Goal: Task Accomplishment & Management: Manage account settings

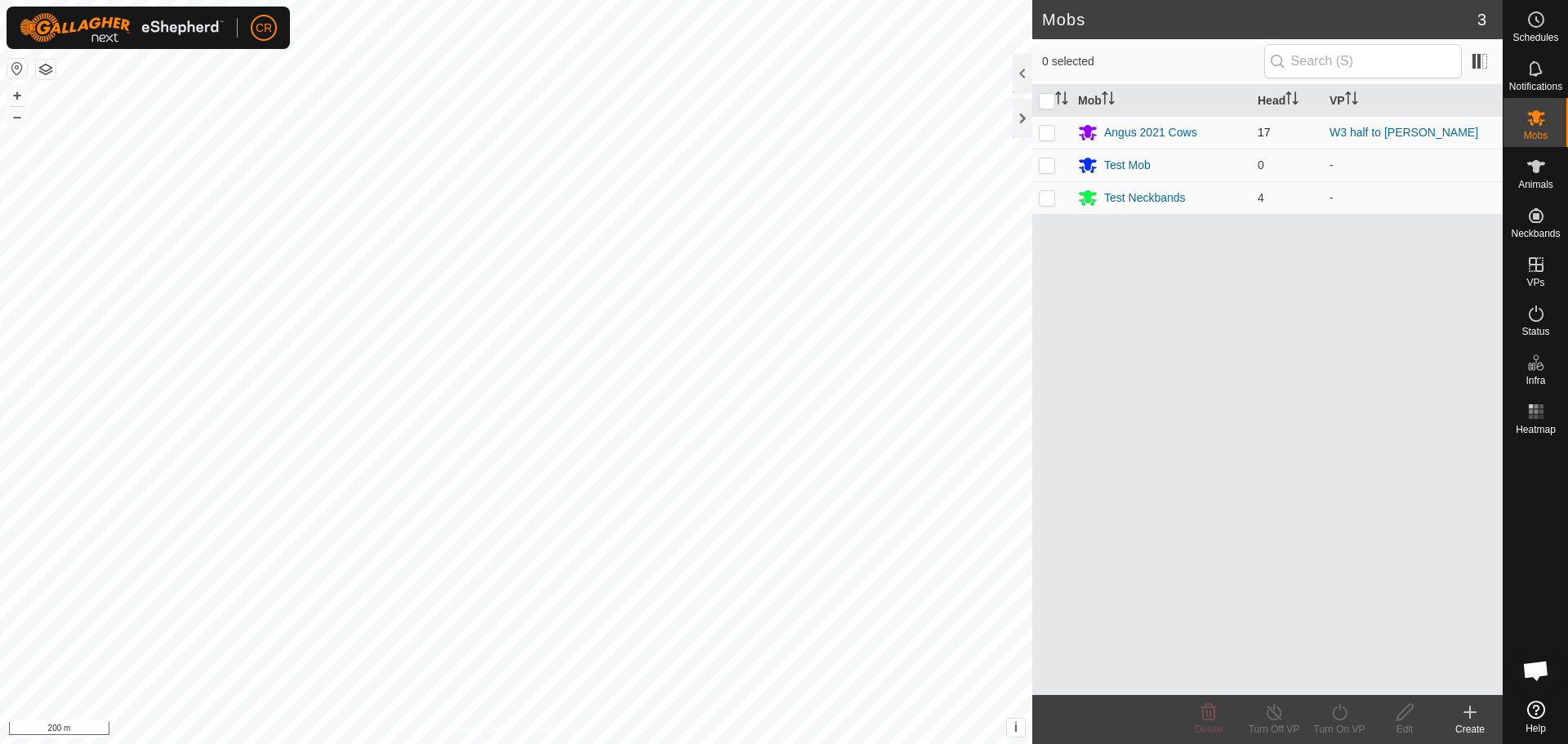
click at [1050, 137] on p-checkbox at bounding box center [1048, 133] width 17 height 13
checkbox input "true"
click at [1284, 732] on div "Turn Off VP" at bounding box center [1274, 729] width 65 height 15
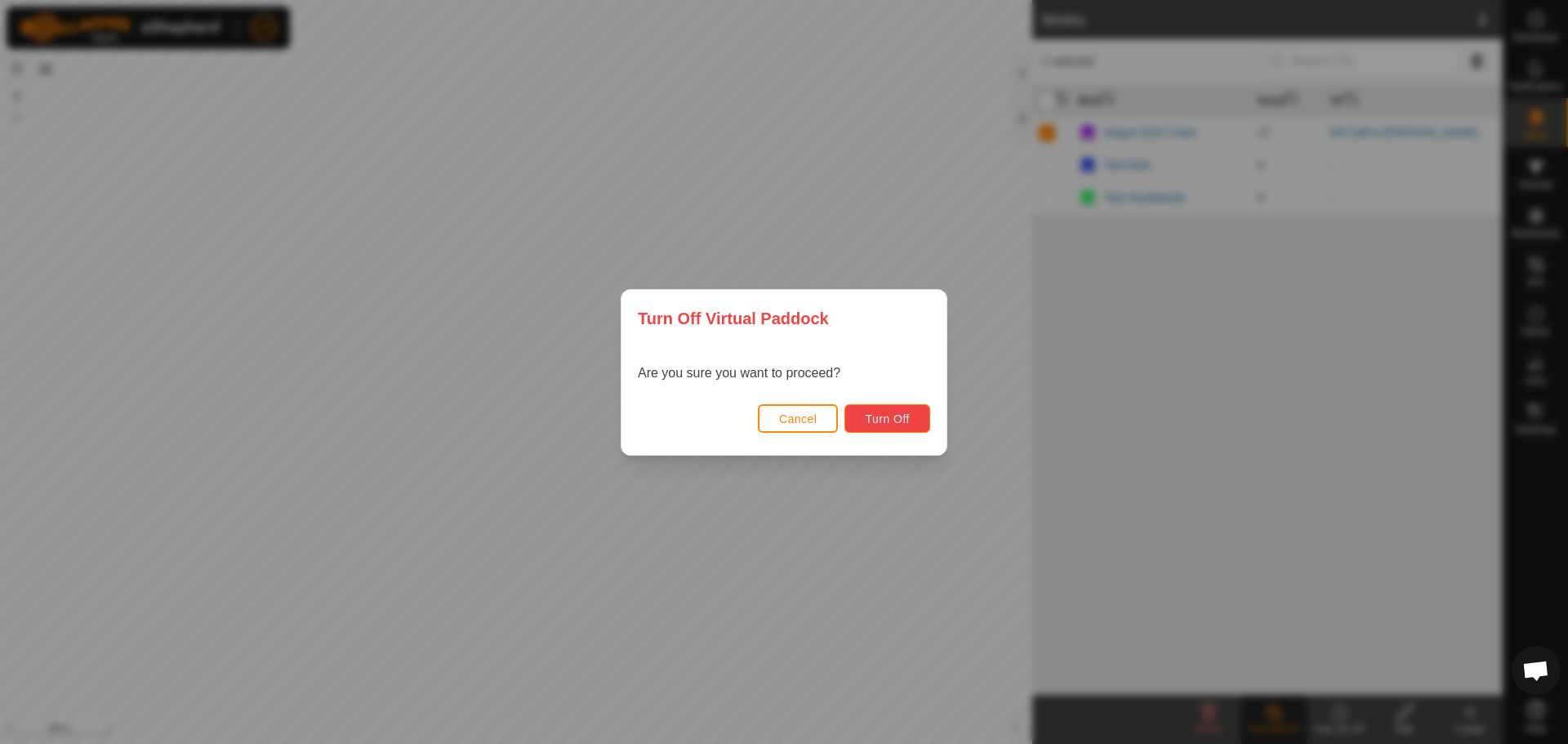
click at [901, 423] on span "Turn Off" at bounding box center [887, 419] width 45 height 13
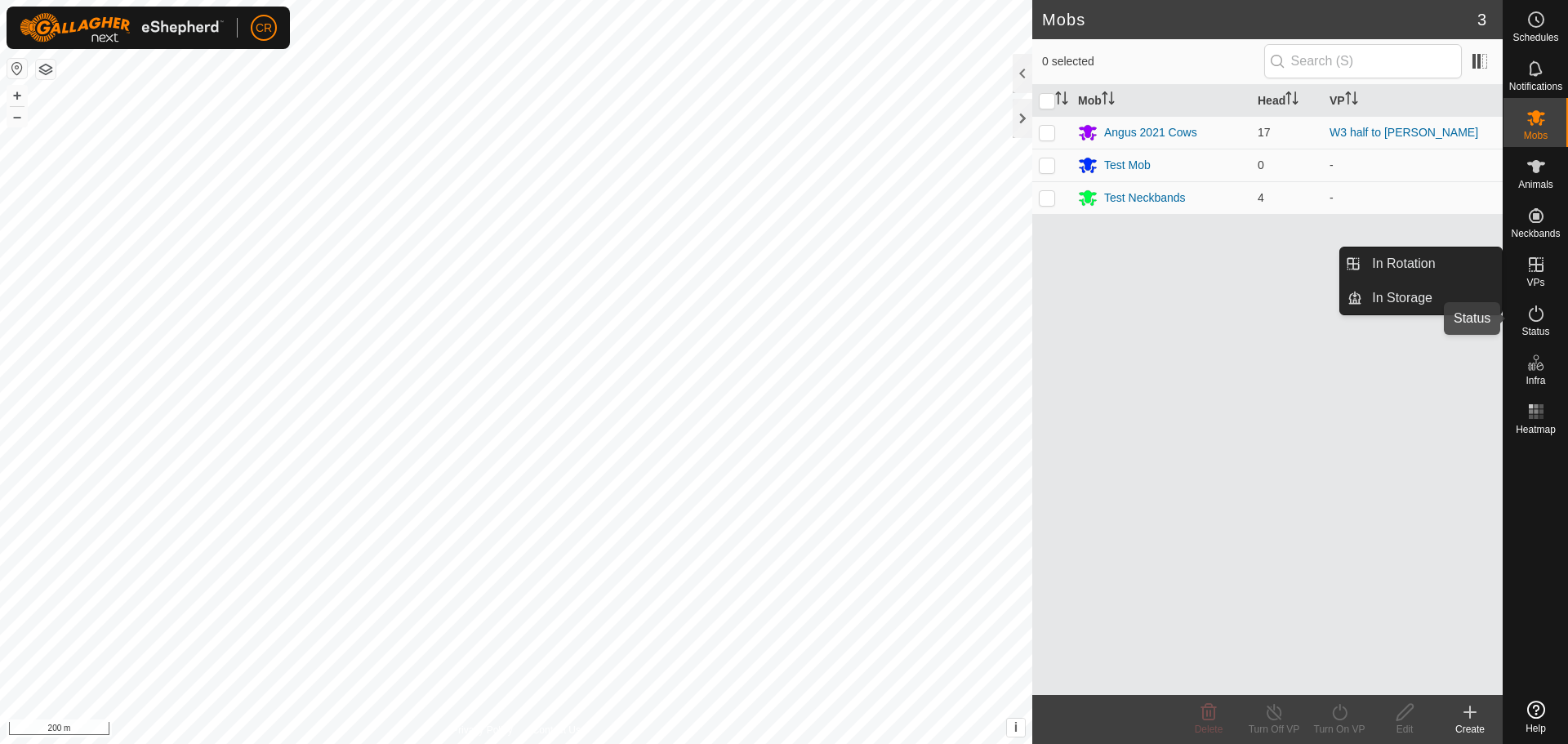
click at [1535, 312] on icon at bounding box center [1535, 313] width 19 height 19
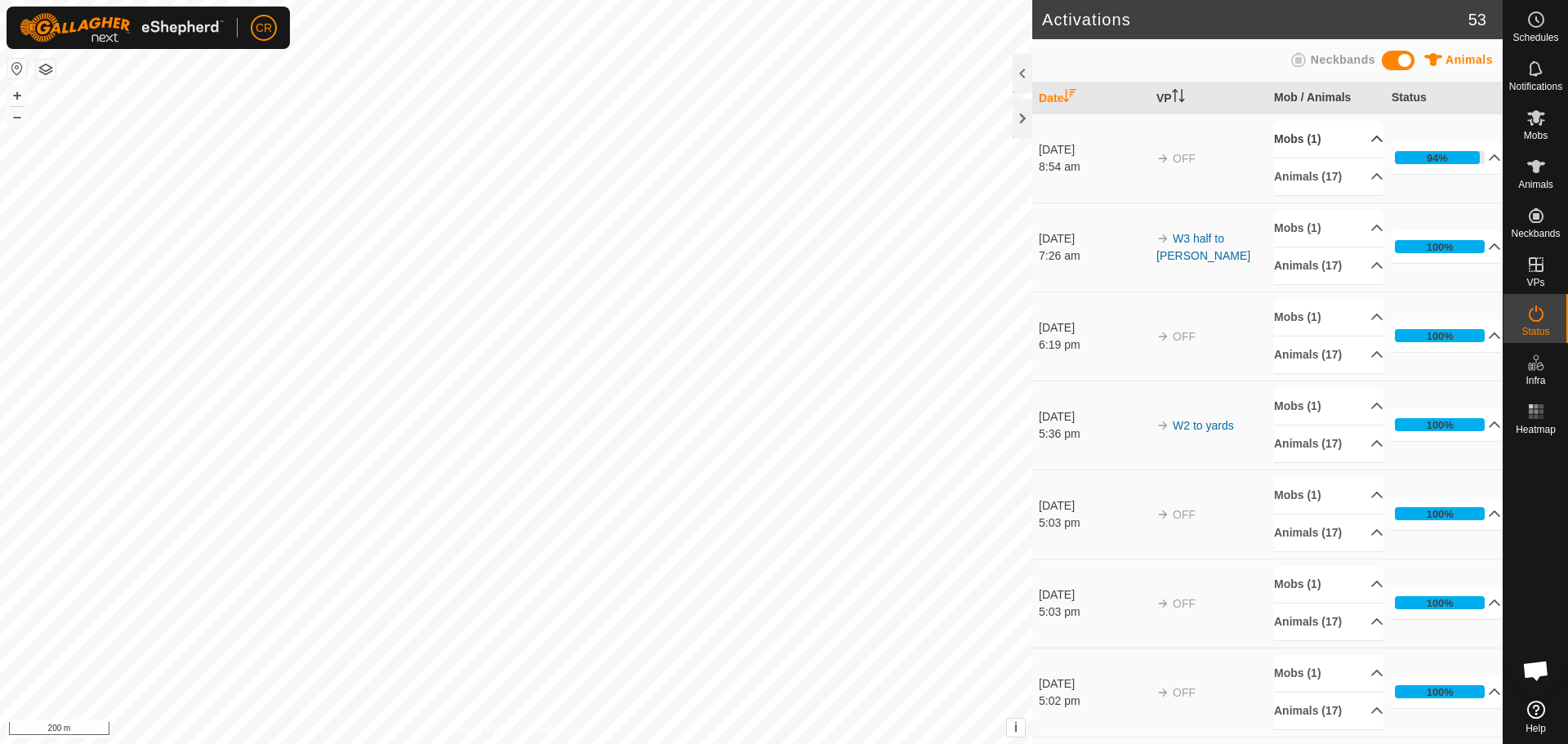
click at [1357, 135] on p-accordion-header "Mobs (1)" at bounding box center [1328, 139] width 109 height 37
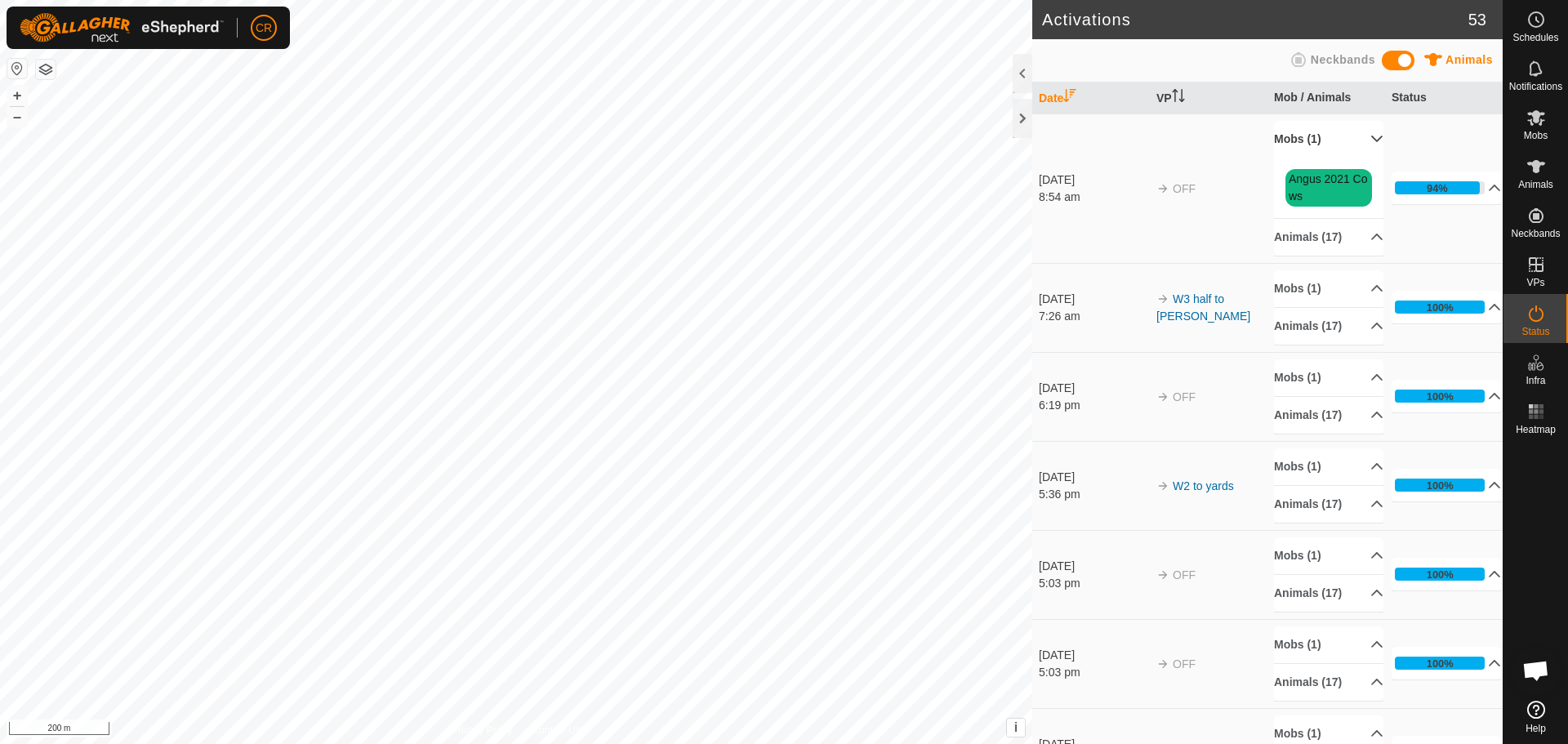
click at [1352, 134] on p-accordion-header "Mobs (1)" at bounding box center [1328, 139] width 109 height 37
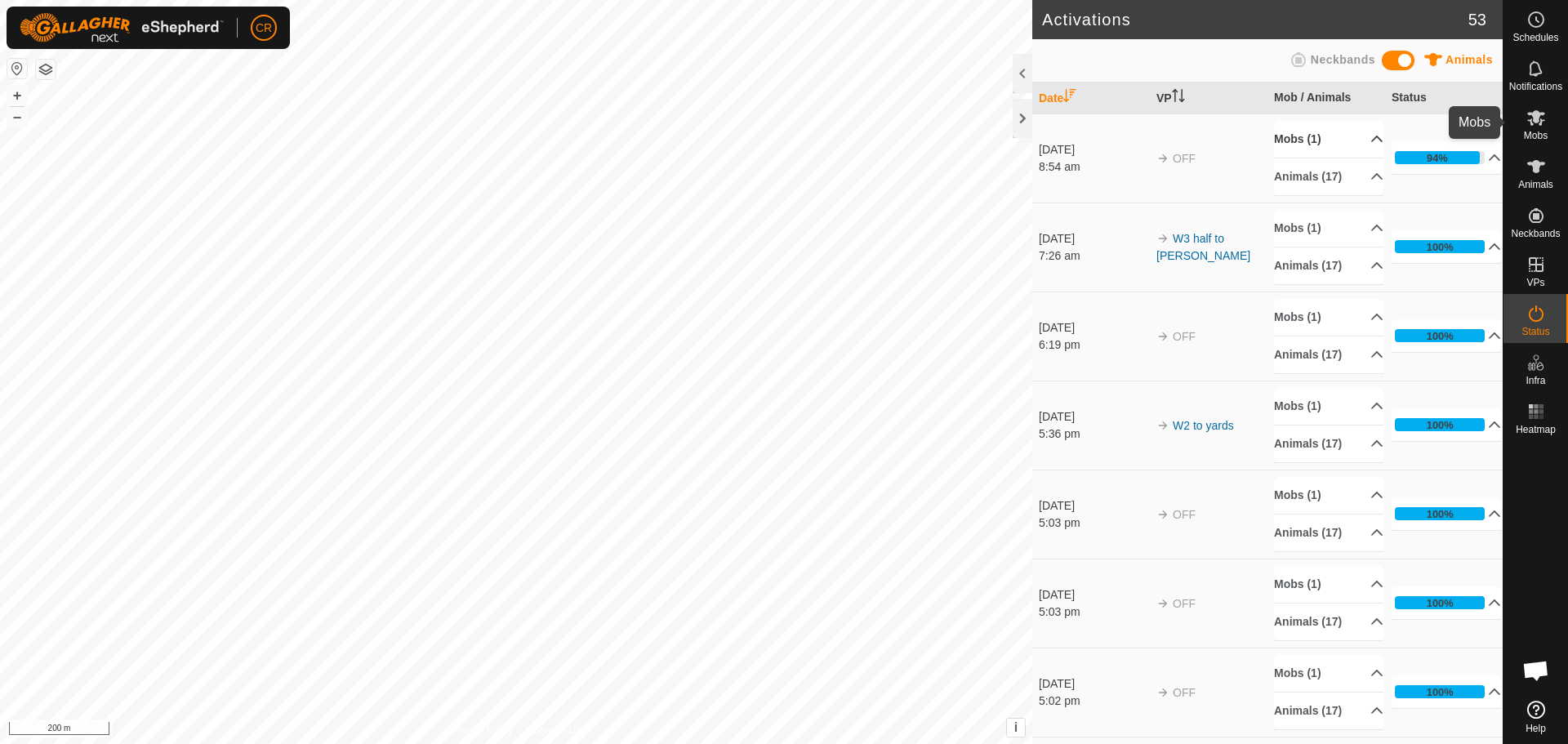
click at [1533, 119] on icon at bounding box center [1536, 118] width 18 height 16
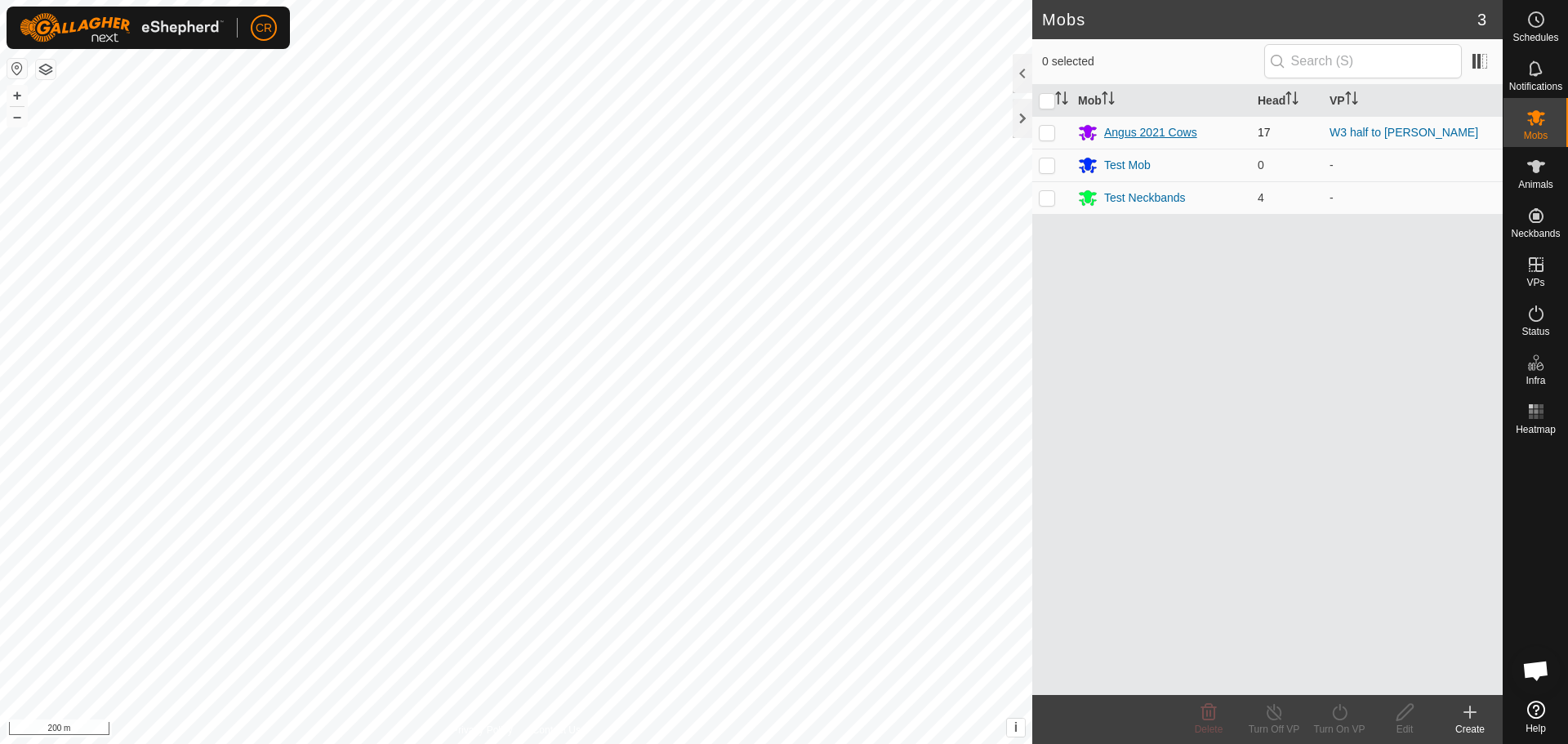
click at [1134, 133] on div "Angus 2021 Cows" at bounding box center [1150, 133] width 93 height 18
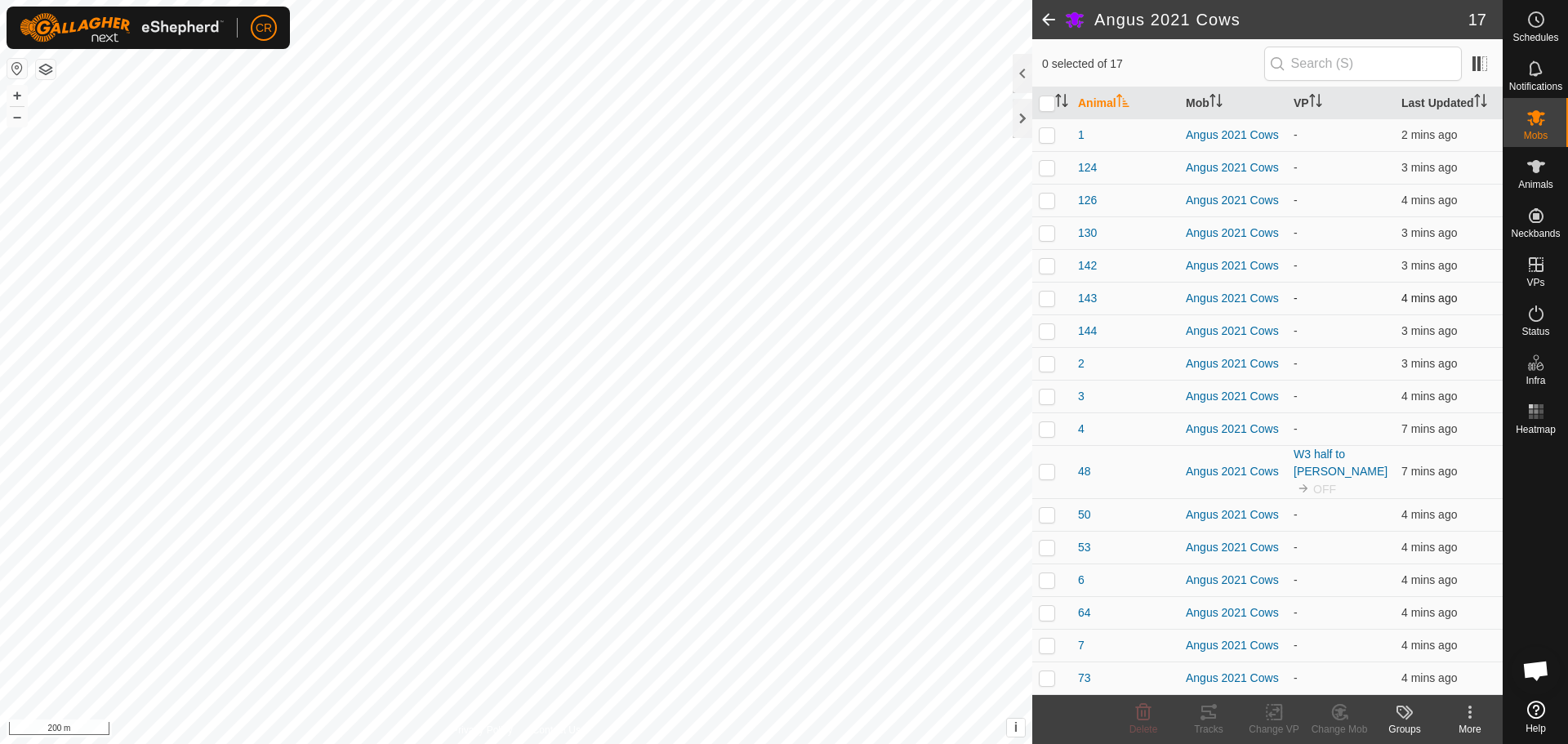
scroll to position [66, 0]
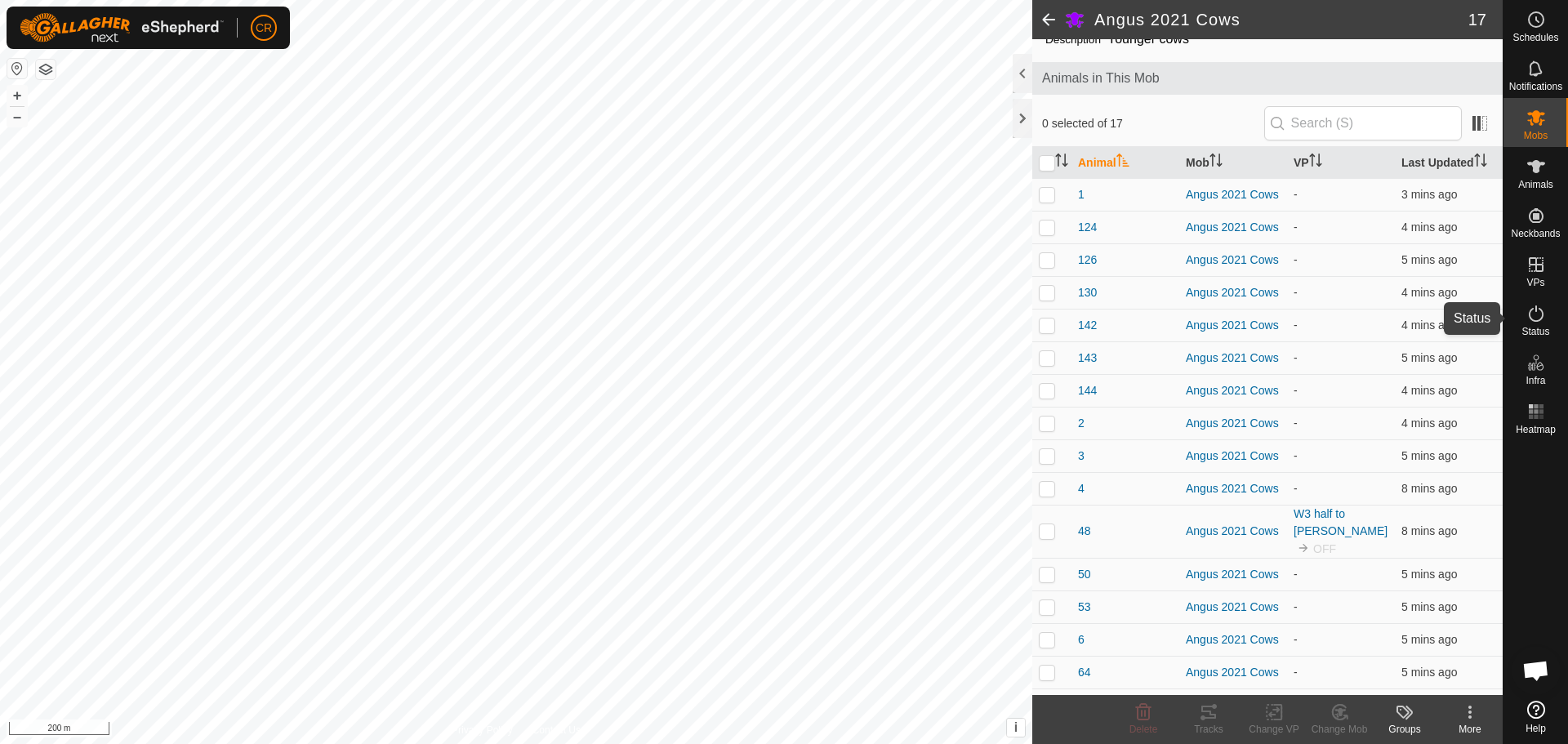
click at [1539, 320] on icon at bounding box center [1536, 314] width 15 height 17
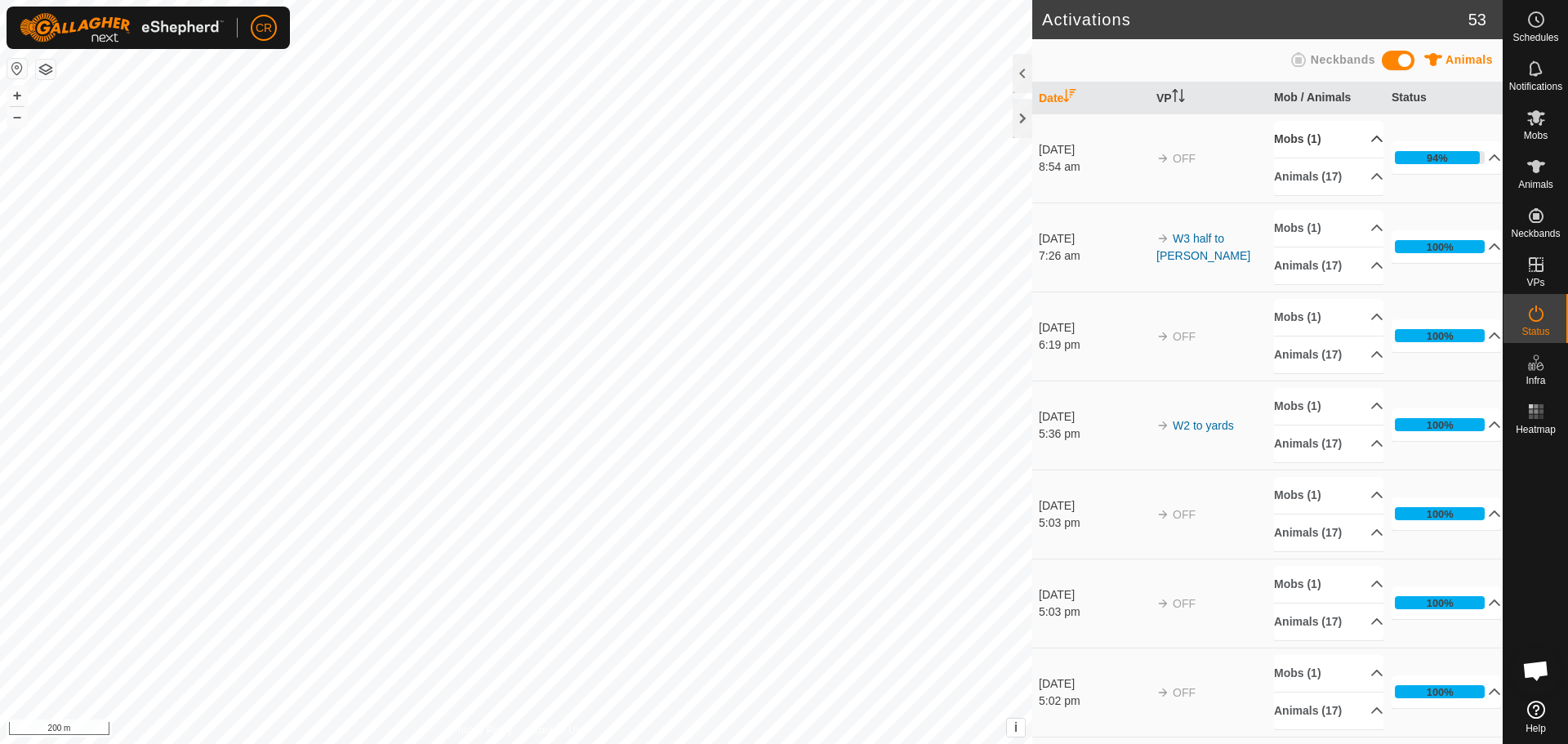
click at [1355, 140] on p-accordion-header "Mobs (1)" at bounding box center [1328, 139] width 109 height 37
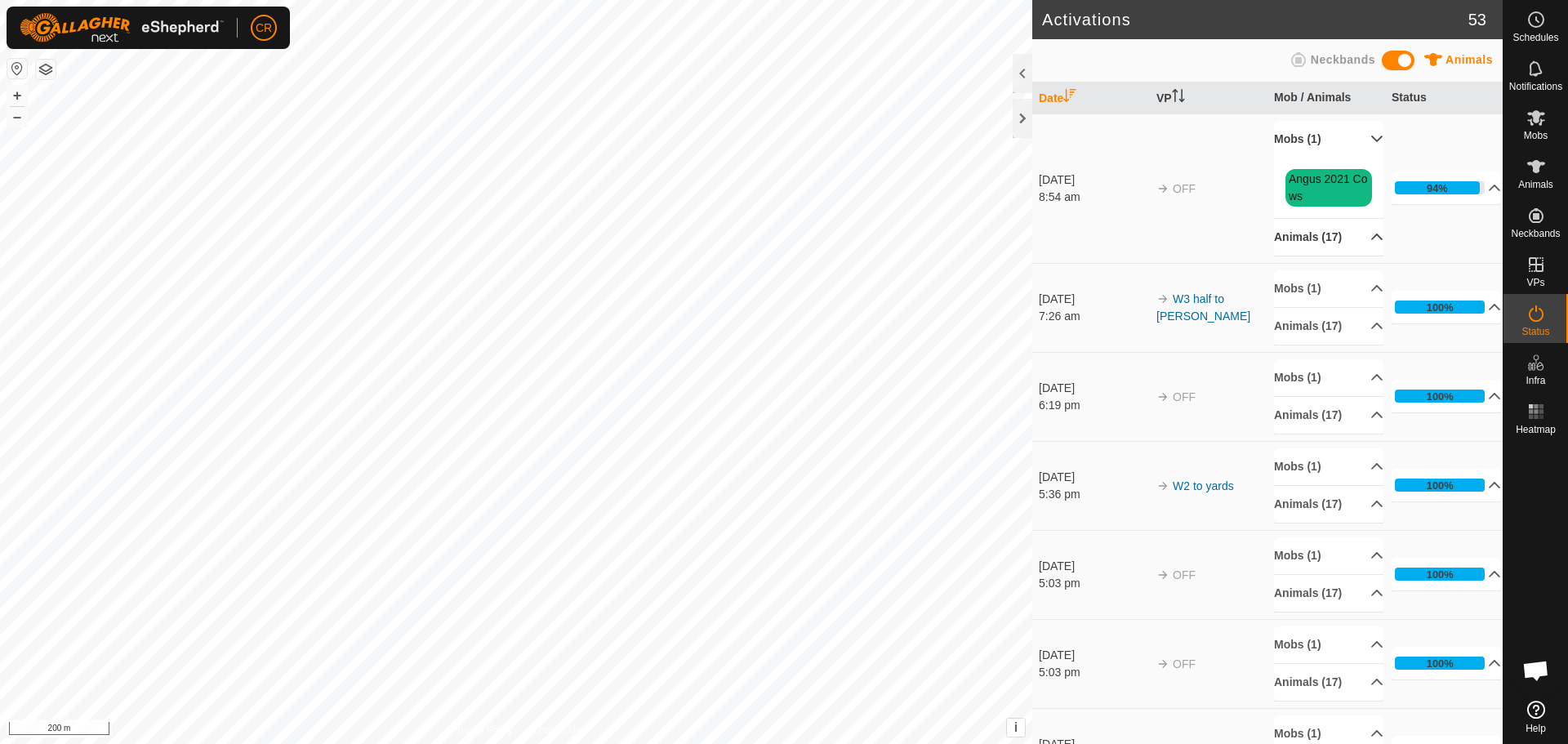
click at [1350, 244] on p-accordion-header "Animals (17)" at bounding box center [1328, 237] width 109 height 37
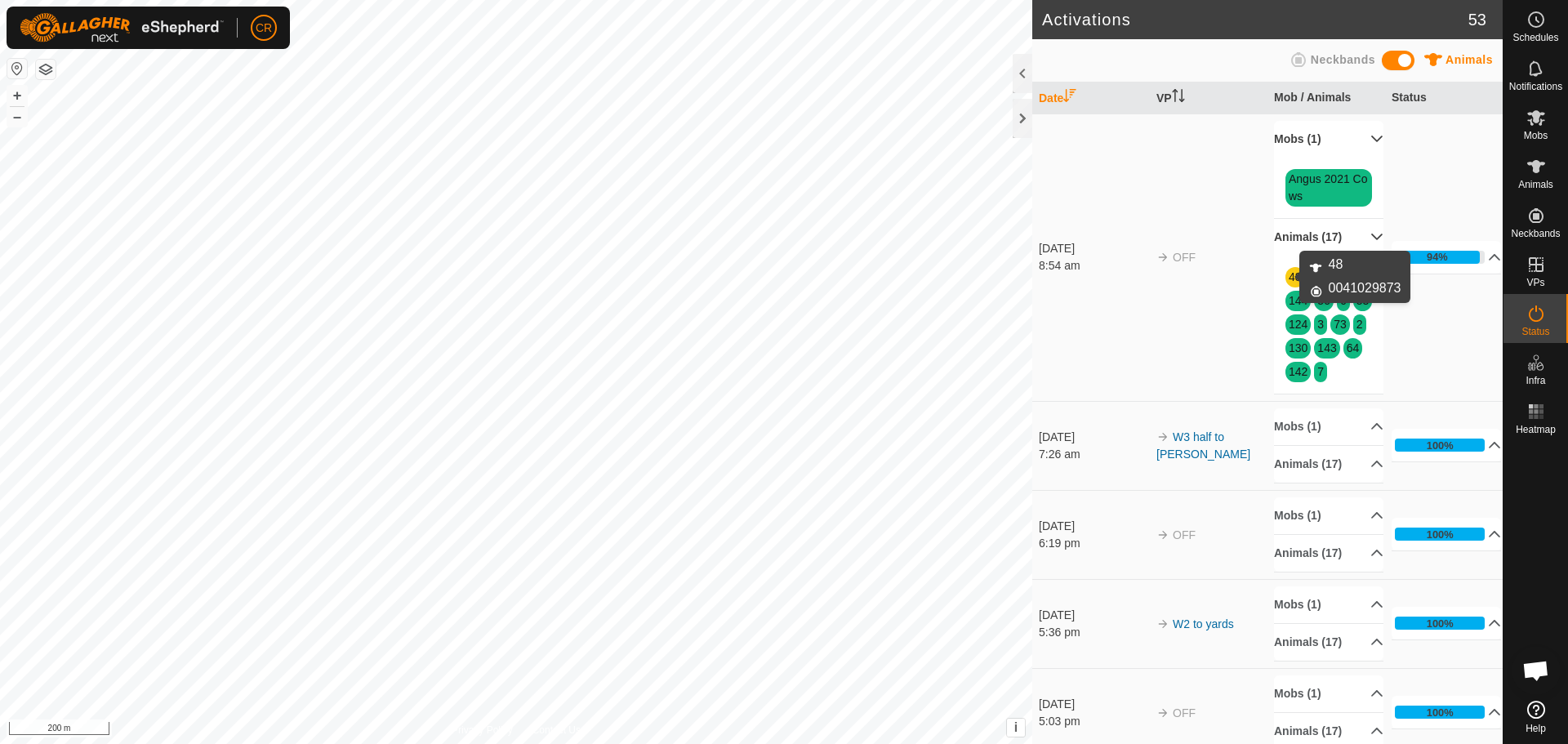
click at [1289, 274] on link "48" at bounding box center [1296, 277] width 13 height 13
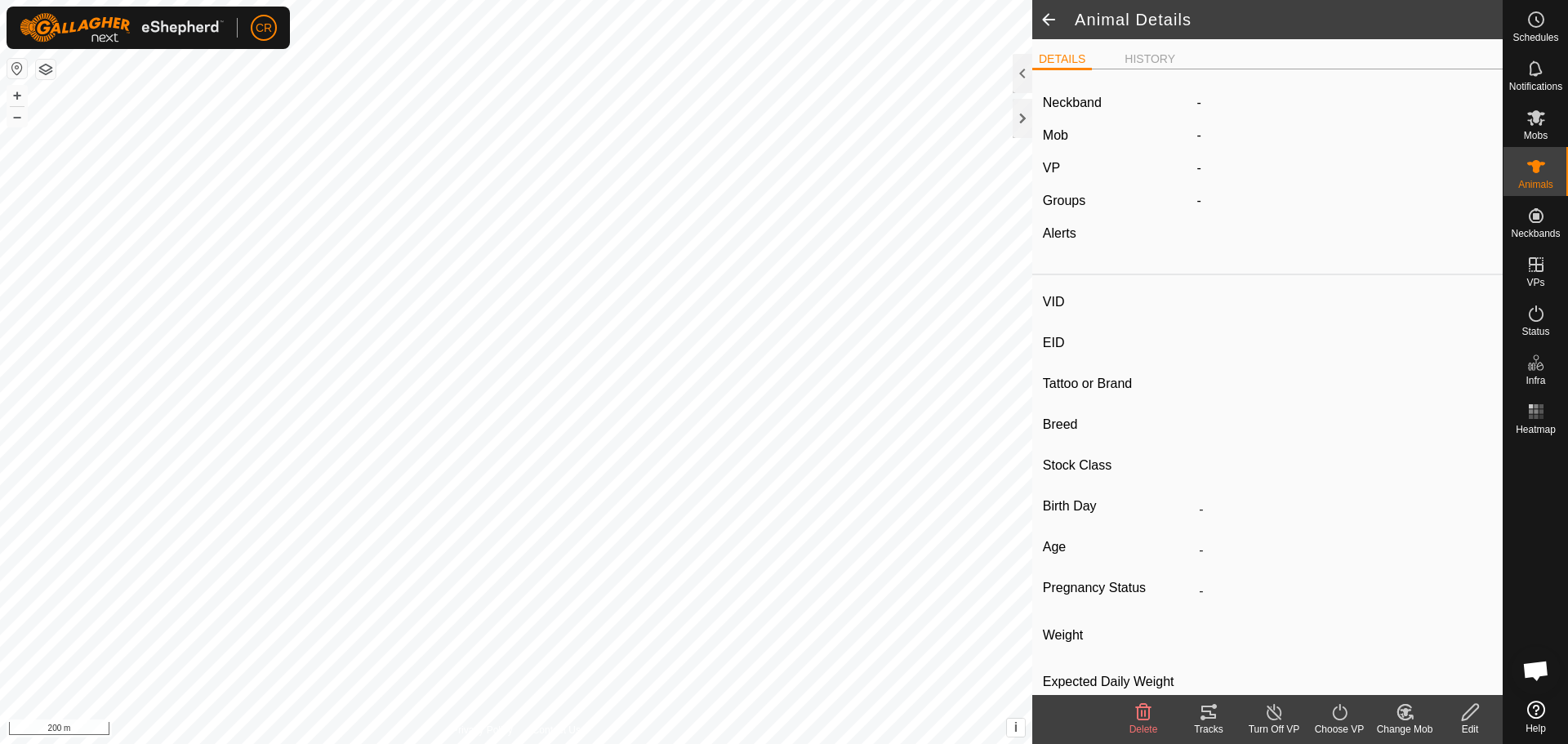
type input "48"
type input "-"
type input "Angus"
type input "Cow"
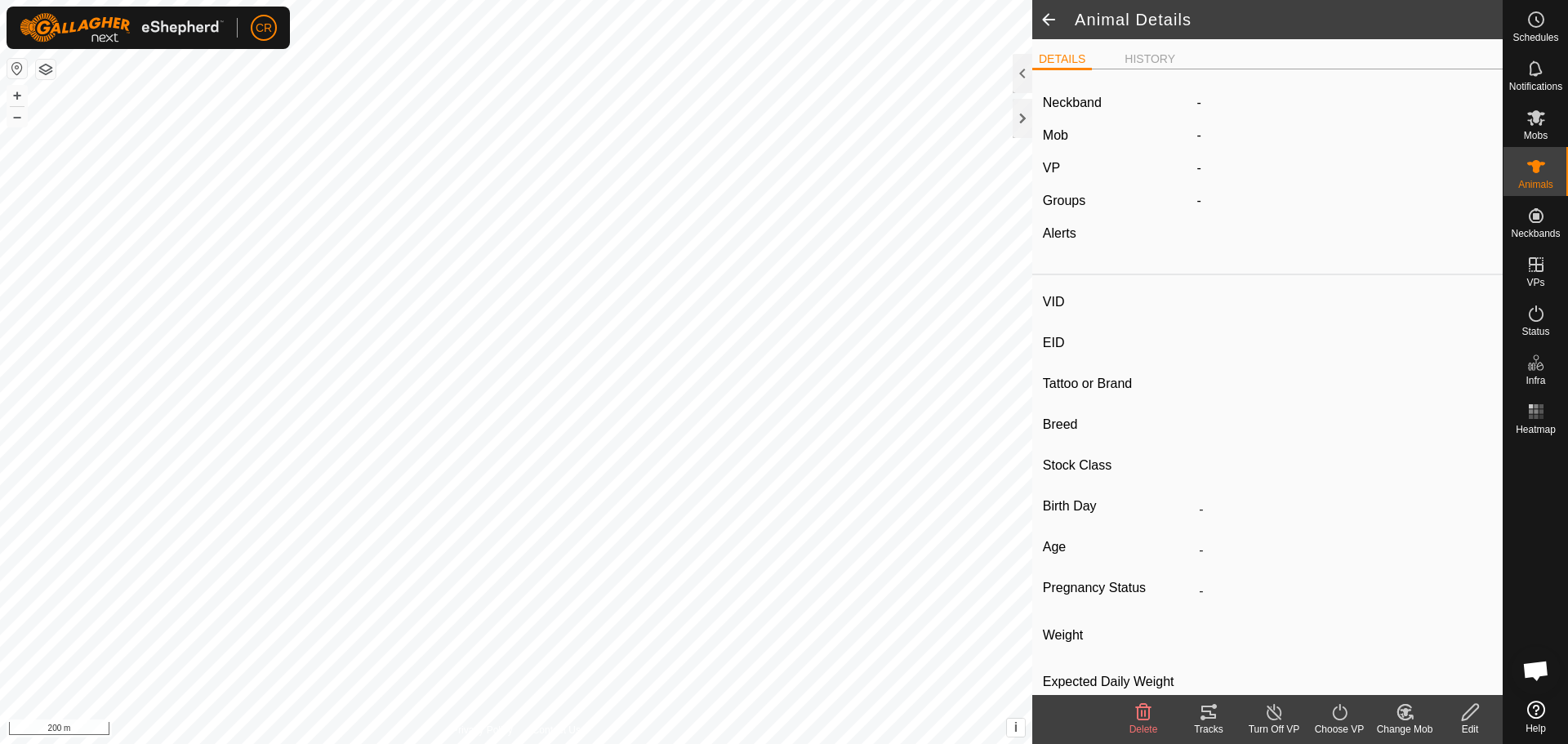
type input "06/2021"
type input "4 years 4 months"
type input "-"
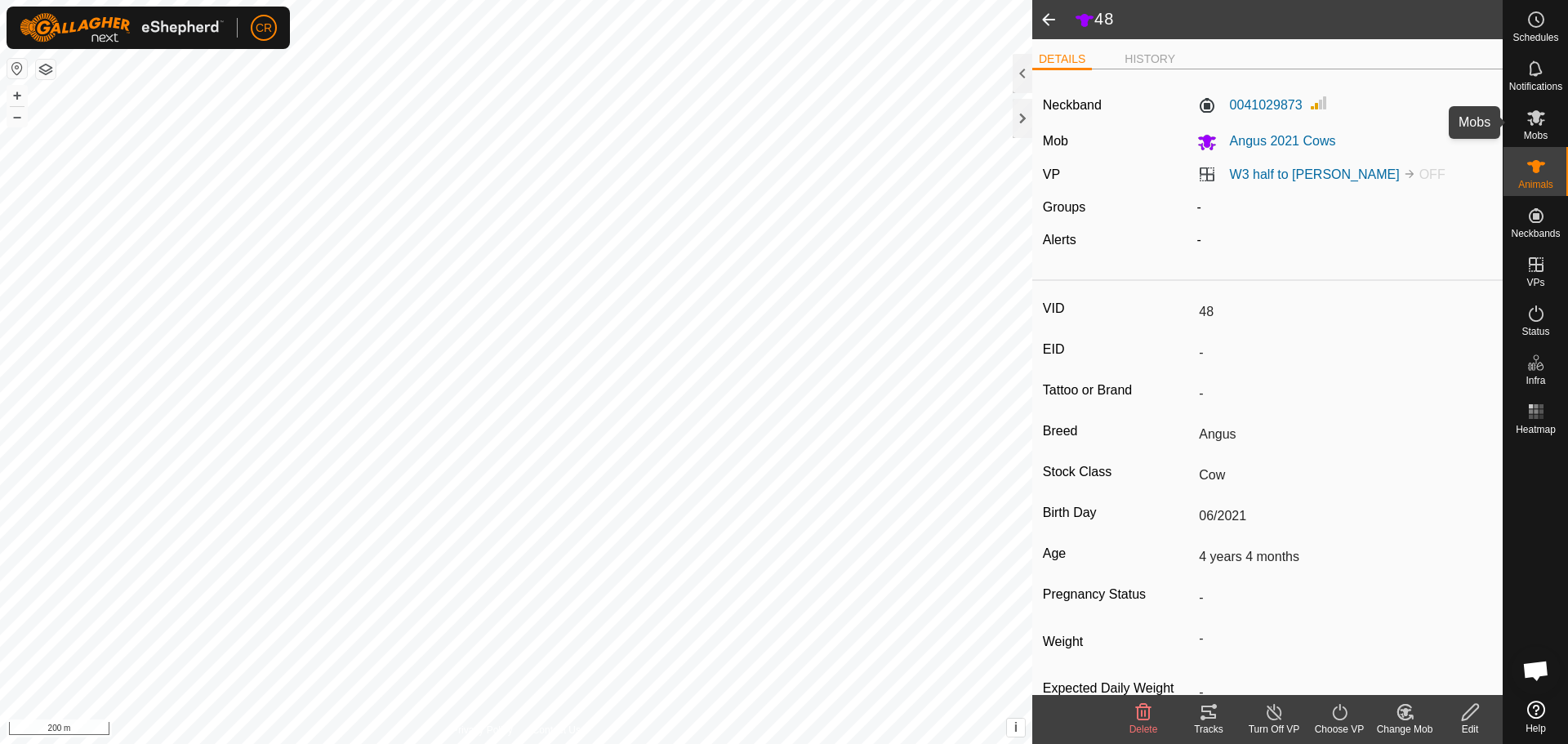
click at [1546, 128] on es-mob-svg-icon at bounding box center [1535, 117] width 29 height 26
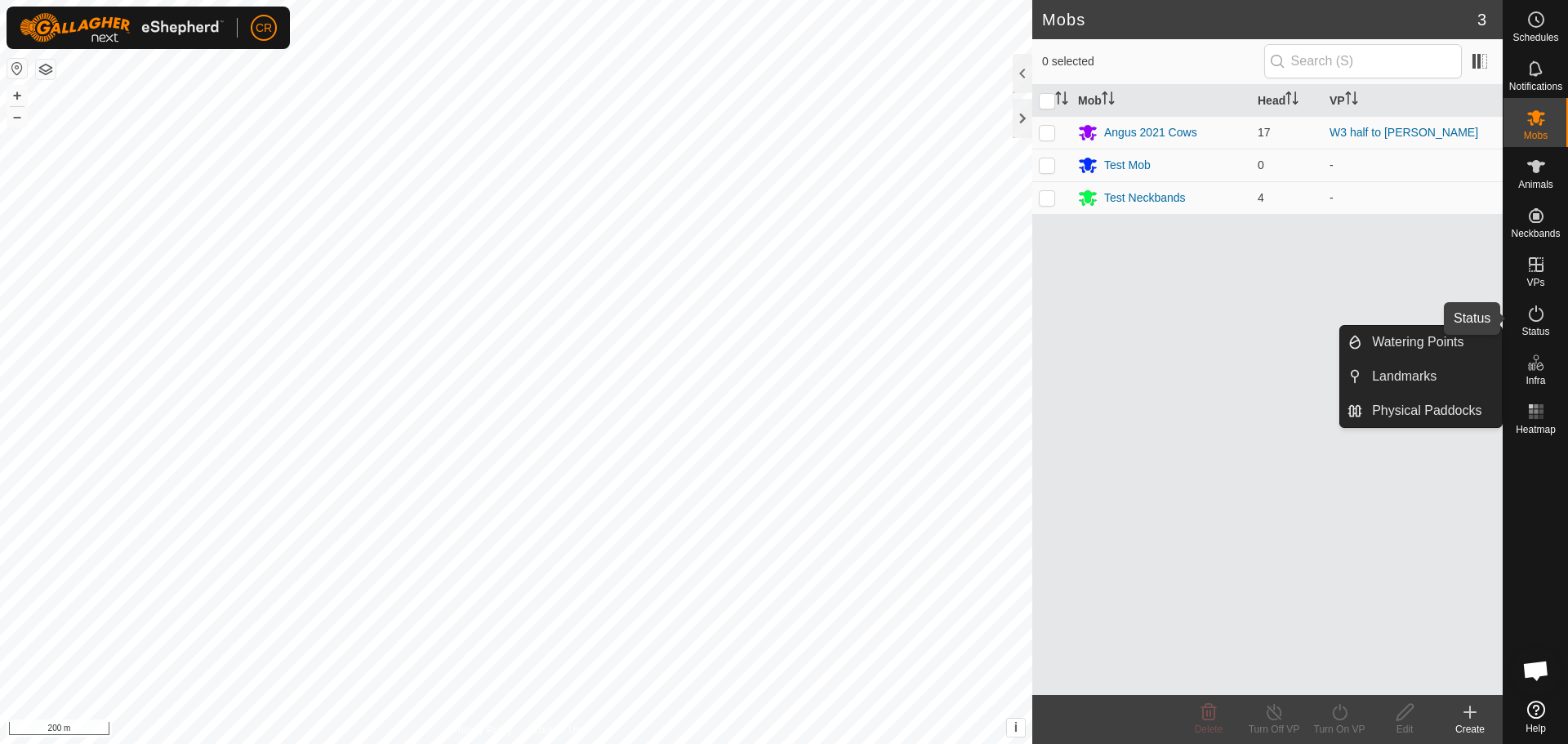
click at [1542, 331] on span "Status" at bounding box center [1535, 332] width 28 height 10
